Goal: Information Seeking & Learning: Find specific fact

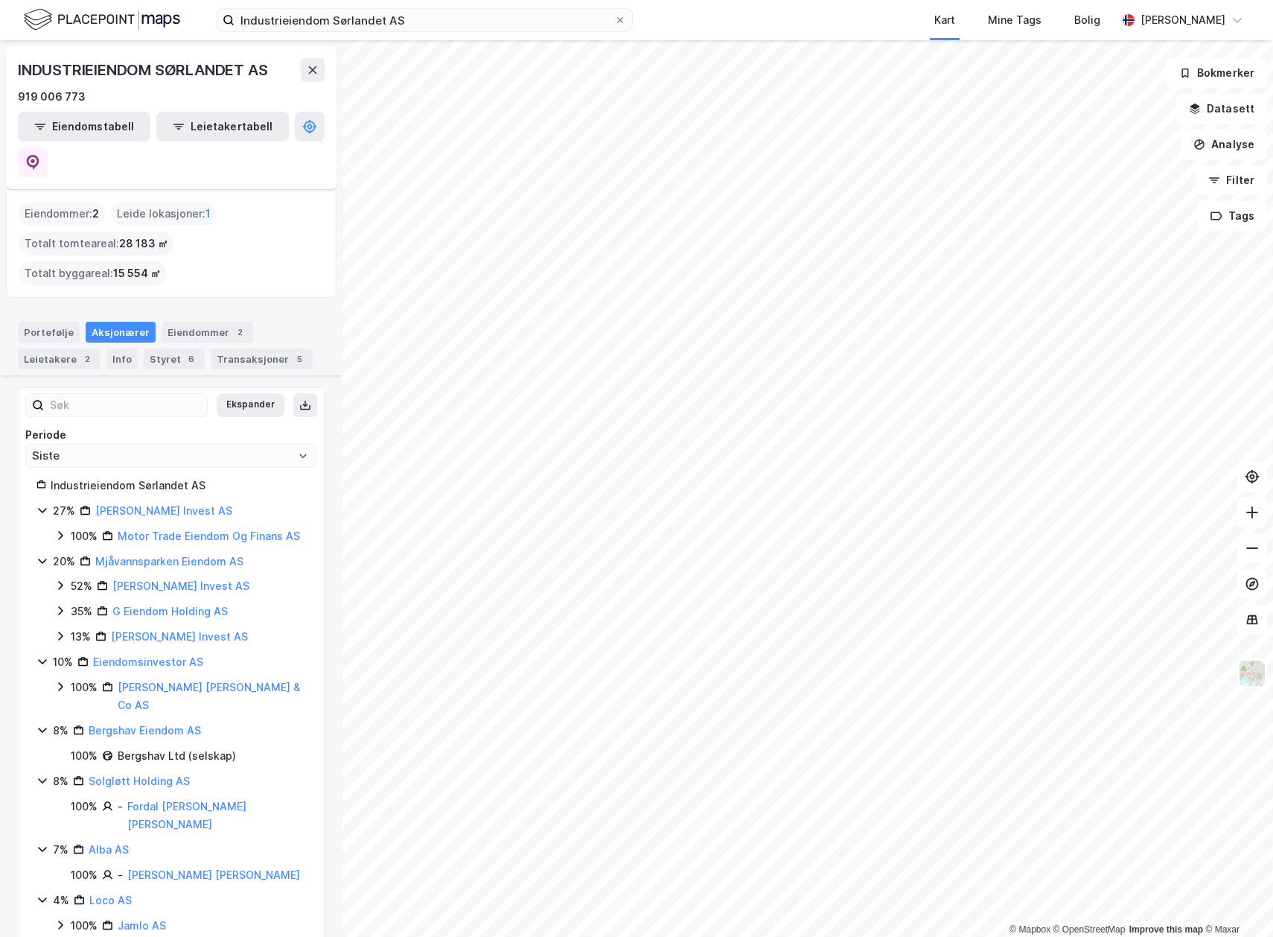
scroll to position [312, 0]
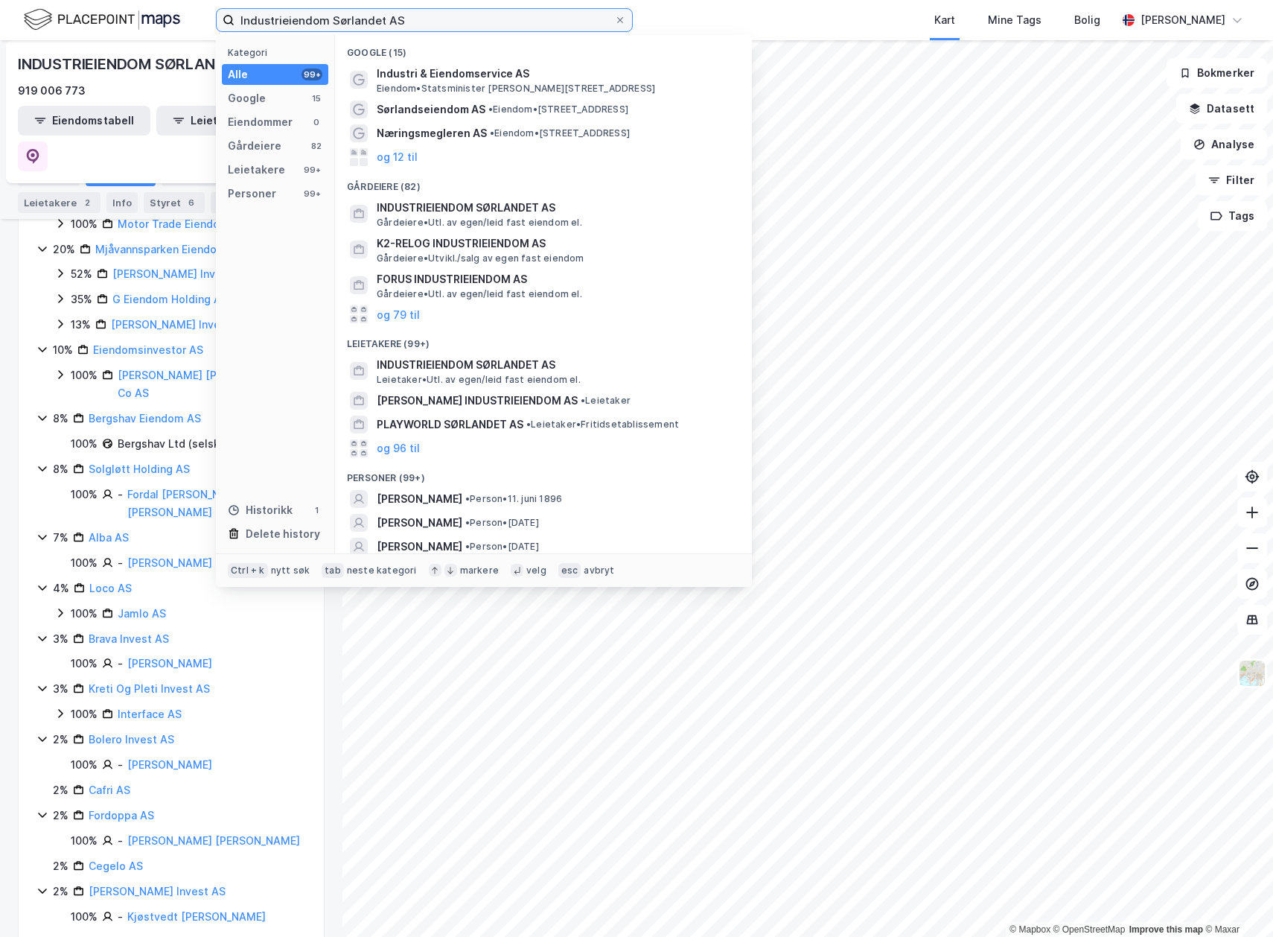
drag, startPoint x: 465, startPoint y: 25, endPoint x: 51, endPoint y: 19, distance: 414.0
click at [51, 19] on div "Industrieiendom Sørlandet AS Kategori Alle 99+ Google 15 Eiendommer 0 Gårdeiere…" at bounding box center [636, 20] width 1273 height 40
paste input "[STREET_ADDRESS]"
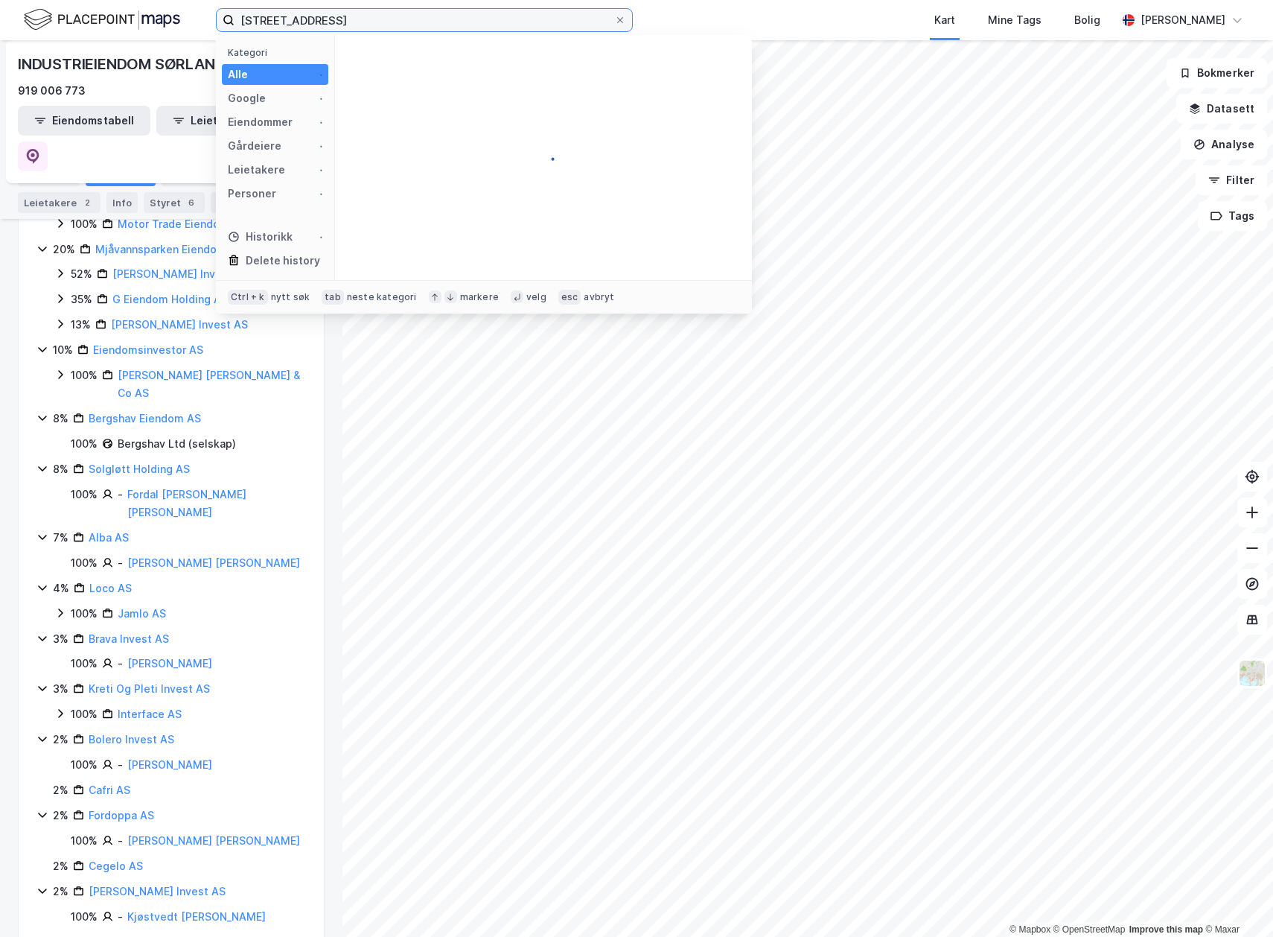
type input "[STREET_ADDRESS]"
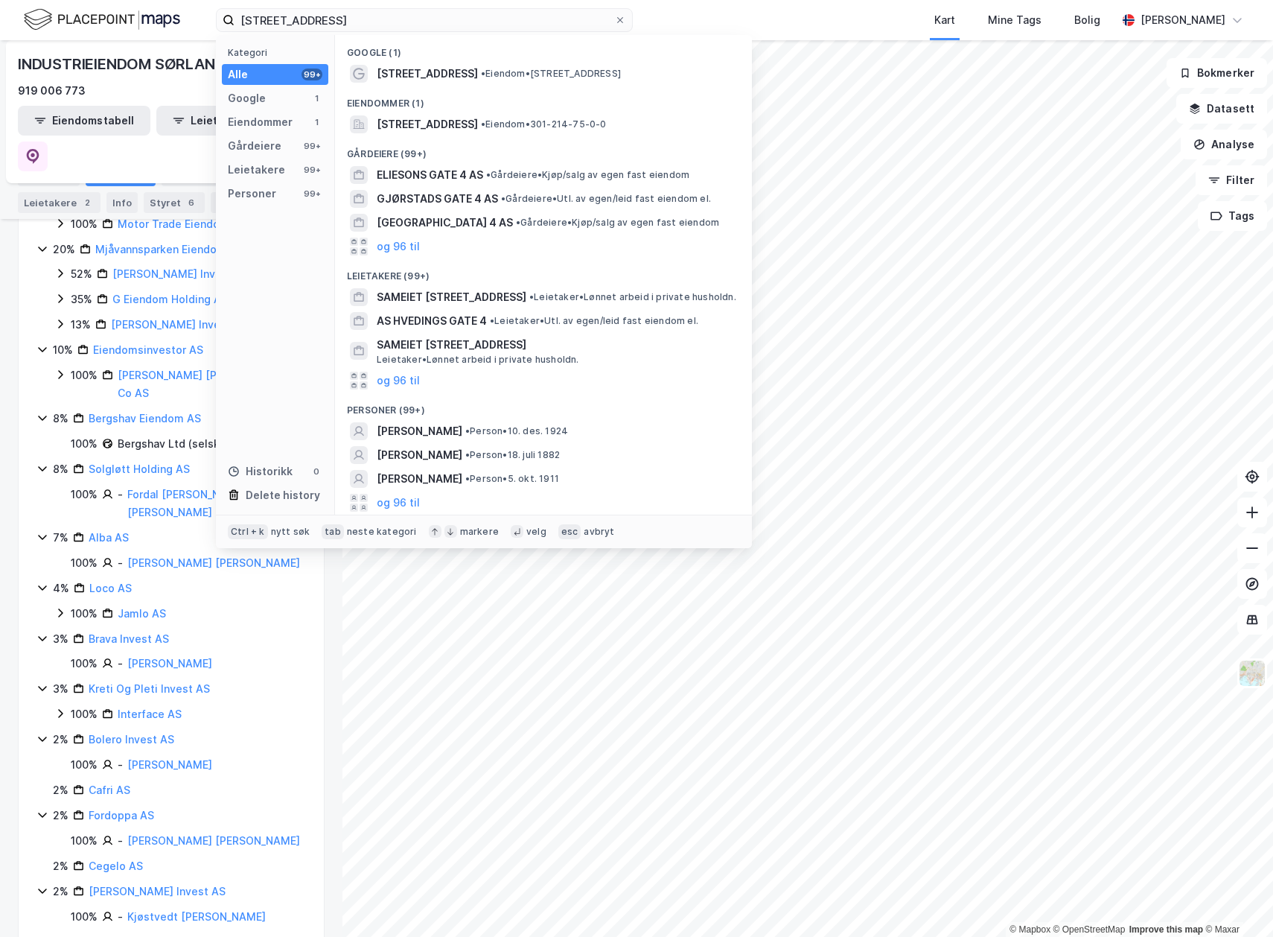
click at [442, 111] on div "Eiendommer (1)" at bounding box center [543, 99] width 417 height 27
click at [443, 123] on span "[STREET_ADDRESS]" at bounding box center [427, 124] width 101 height 18
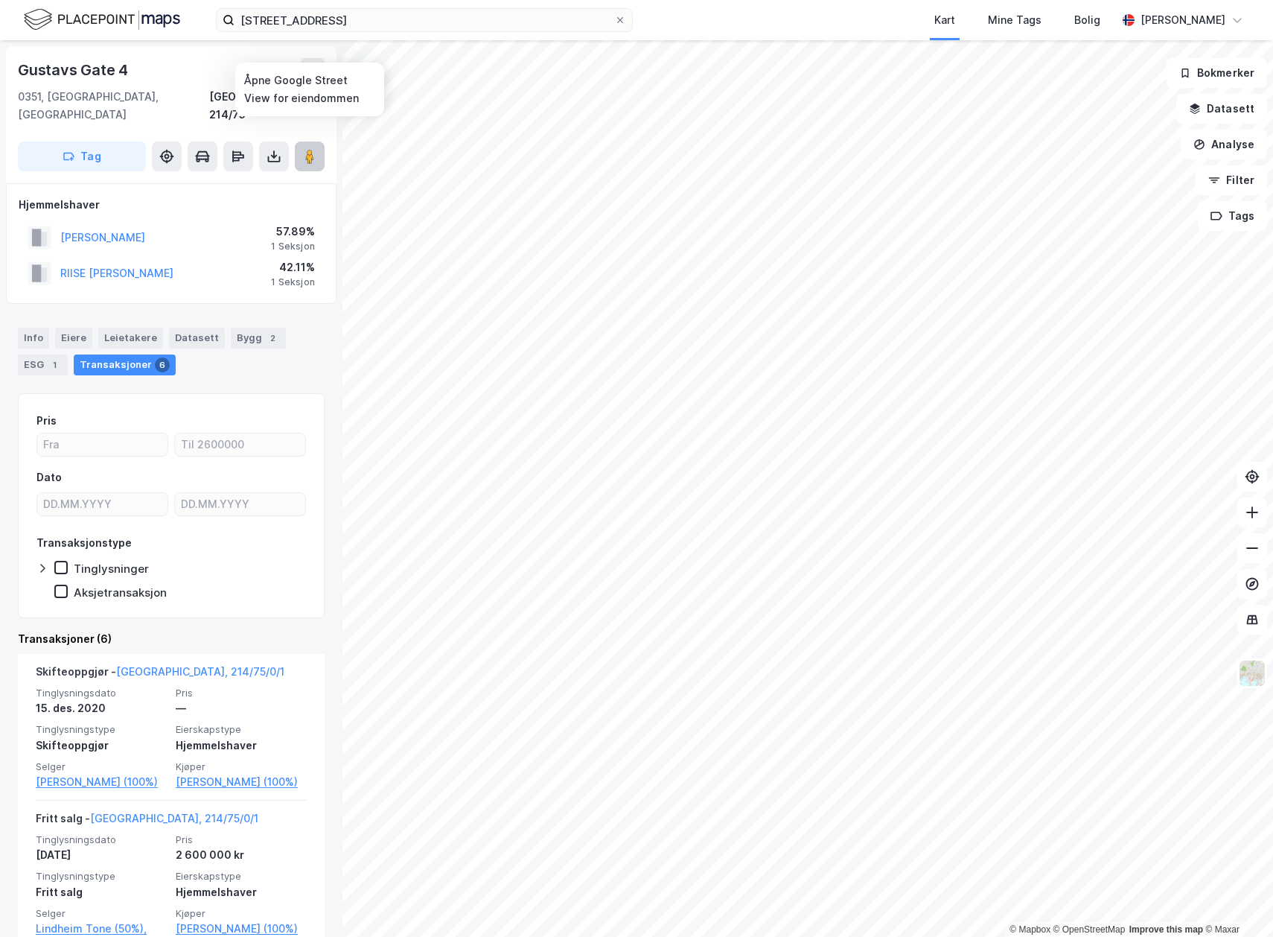
click at [305, 149] on image at bounding box center [309, 156] width 9 height 15
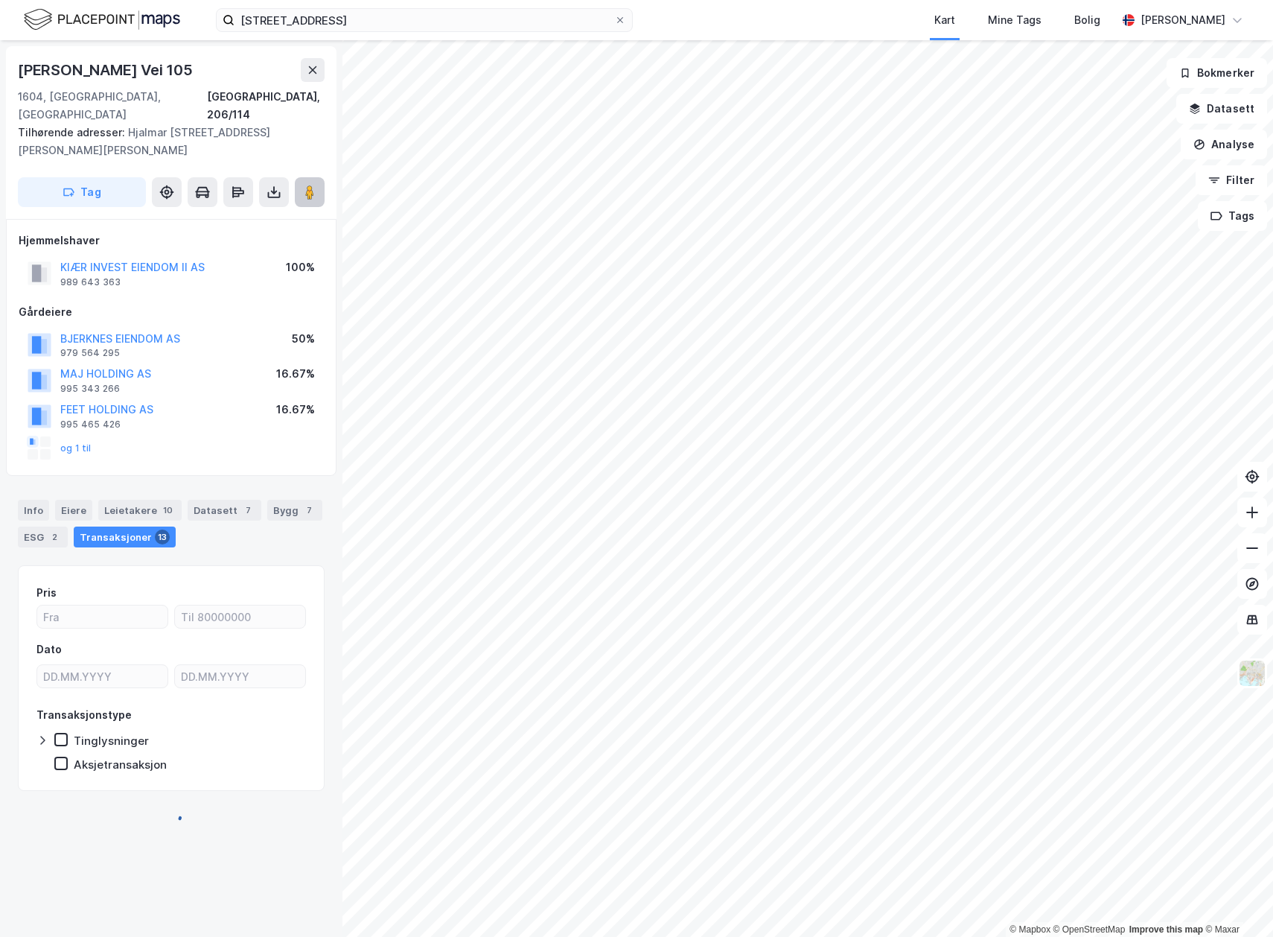
click at [311, 185] on image at bounding box center [309, 192] width 9 height 15
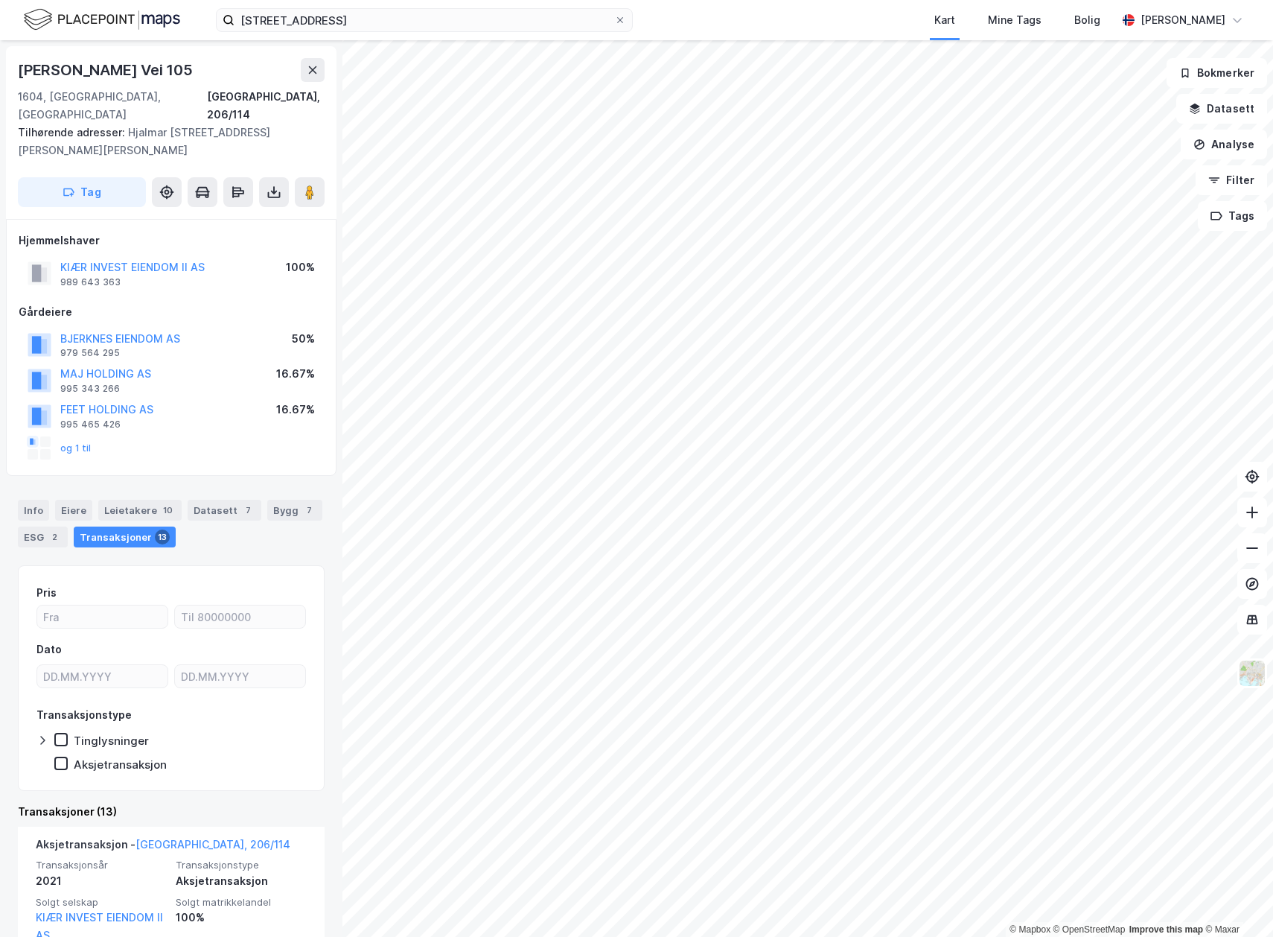
drag, startPoint x: 12, startPoint y: 66, endPoint x: 186, endPoint y: 69, distance: 174.2
click at [186, 69] on div "[PERSON_NAME] Vei 105 1604, [GEOGRAPHIC_DATA], Østfold Fredrikstad, 206/114 Til…" at bounding box center [171, 132] width 331 height 173
copy div "[PERSON_NAME] Vei 105"
click at [31, 500] on div "Info" at bounding box center [33, 510] width 31 height 21
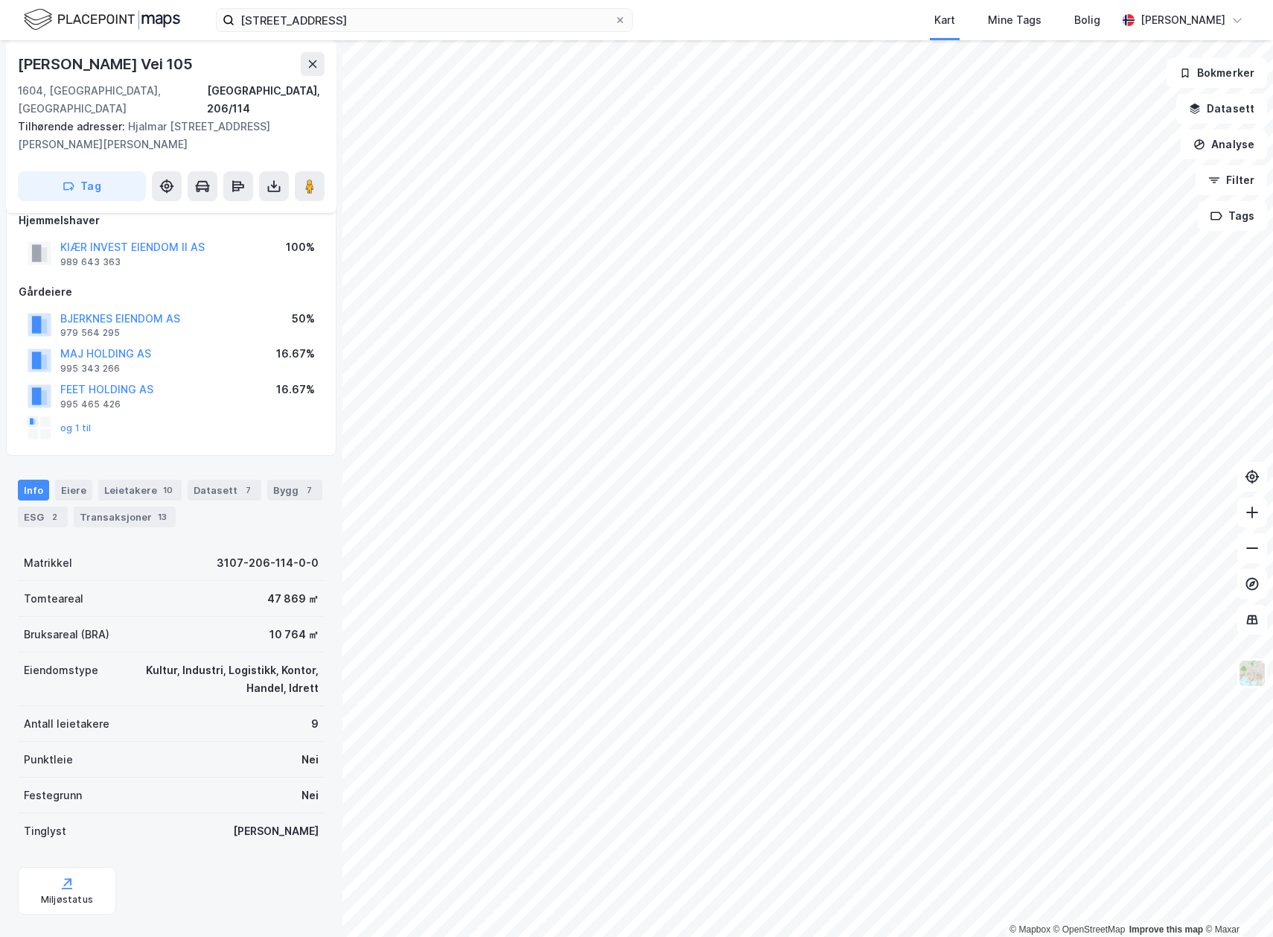
scroll to position [28, 0]
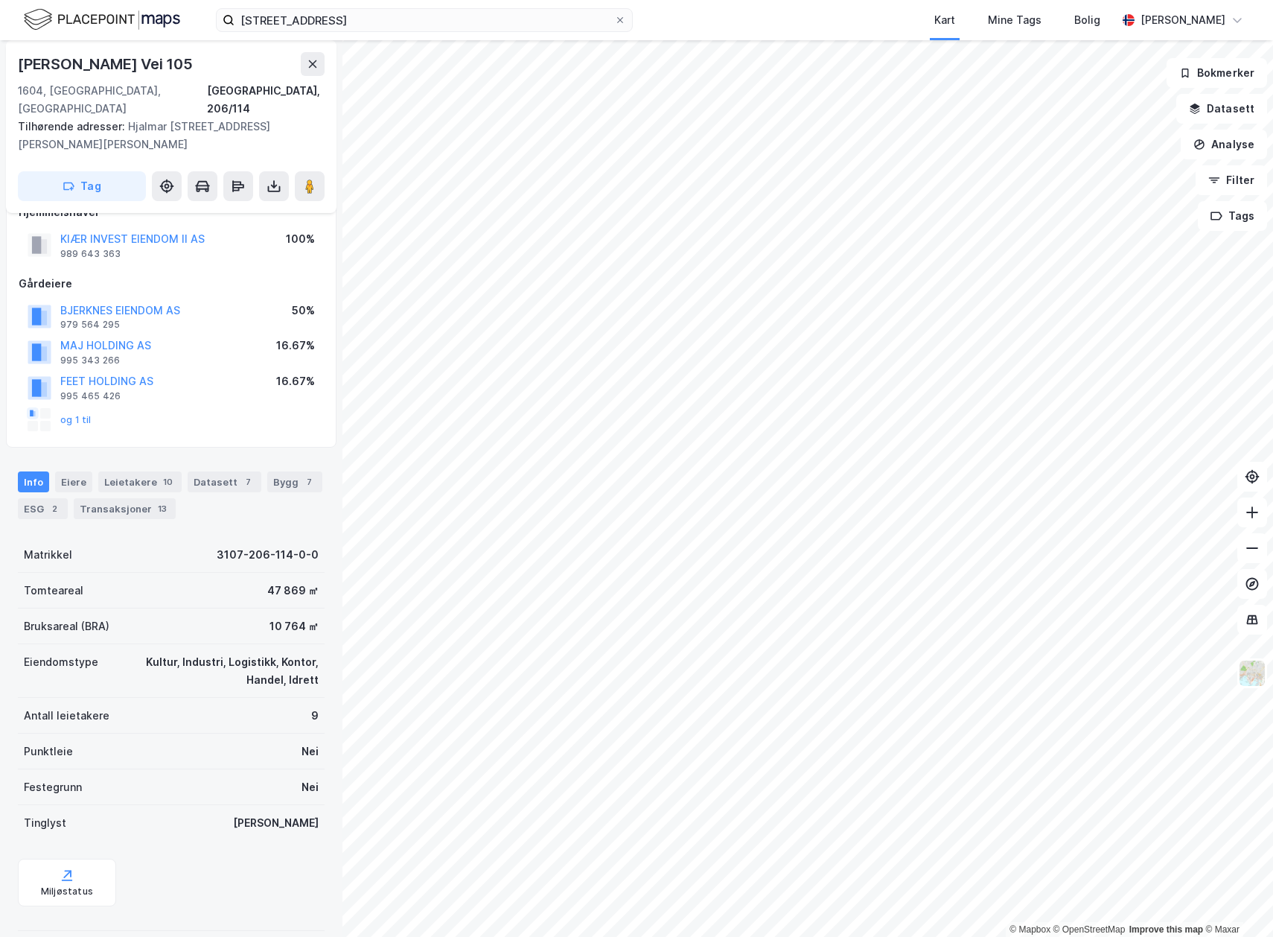
drag, startPoint x: 11, startPoint y: 66, endPoint x: 220, endPoint y: 71, distance: 209.3
click at [220, 71] on div "[PERSON_NAME] Vei 105 1604, [GEOGRAPHIC_DATA], Østfold Fredrikstad, 206/114 Til…" at bounding box center [171, 126] width 331 height 173
copy div "[PERSON_NAME] Vei 105"
